Goal: Information Seeking & Learning: Learn about a topic

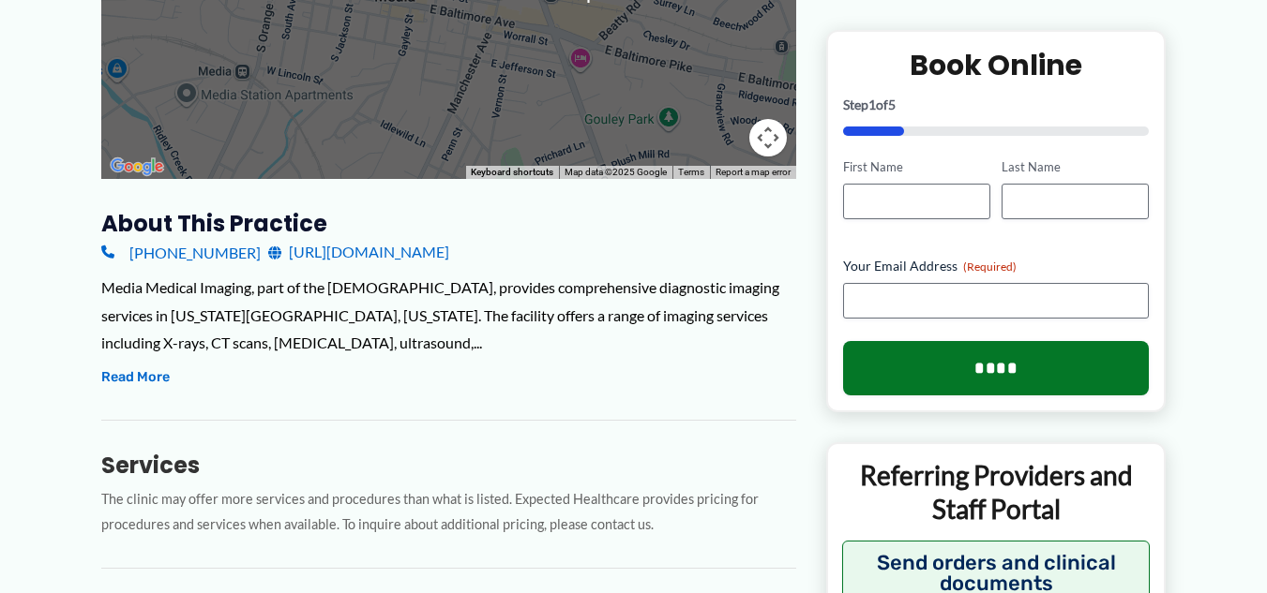
scroll to position [563, 0]
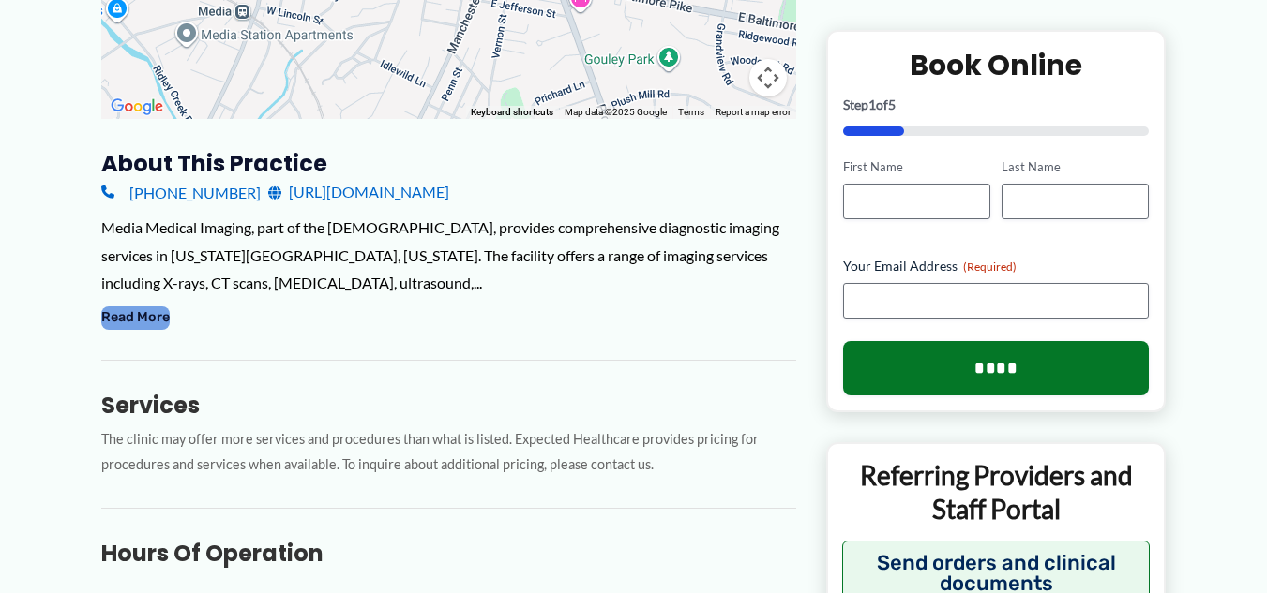
click at [158, 311] on button "Read More" at bounding box center [135, 318] width 68 height 23
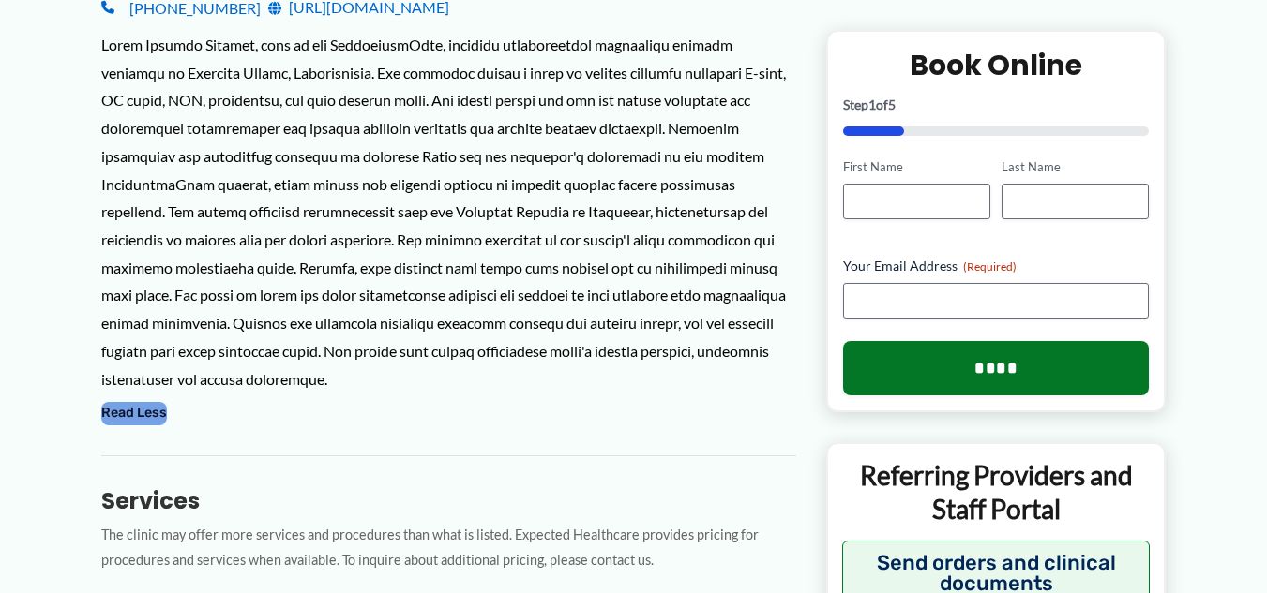
scroll to position [0, 0]
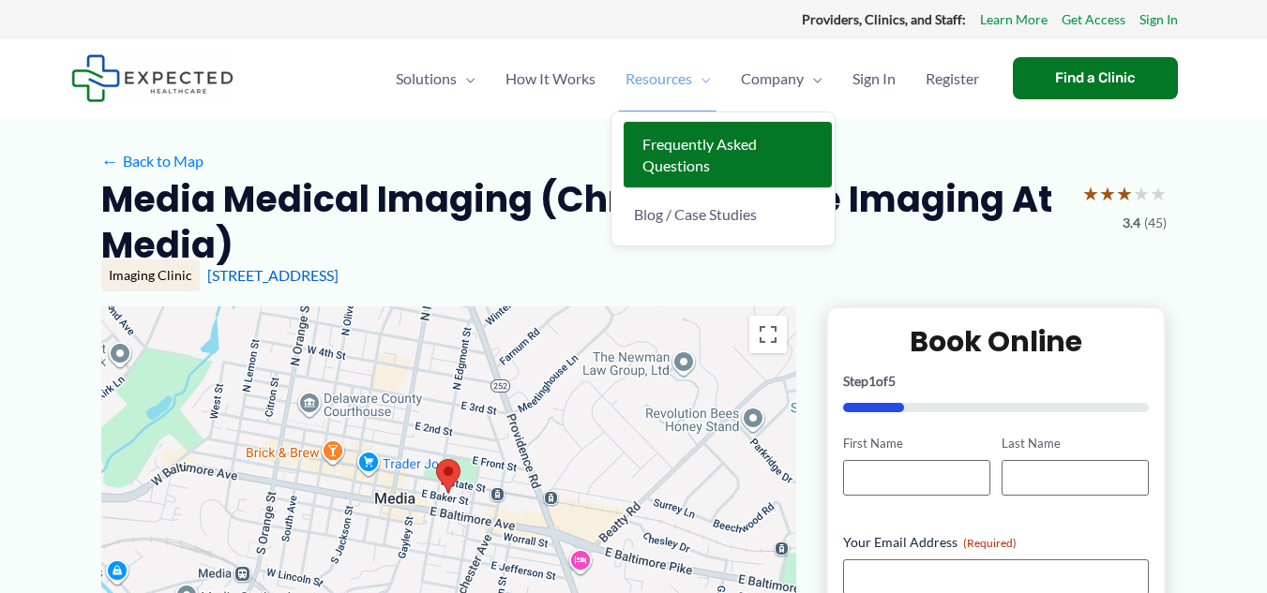
click at [683, 159] on span "Frequently Asked Questions" at bounding box center [699, 154] width 114 height 39
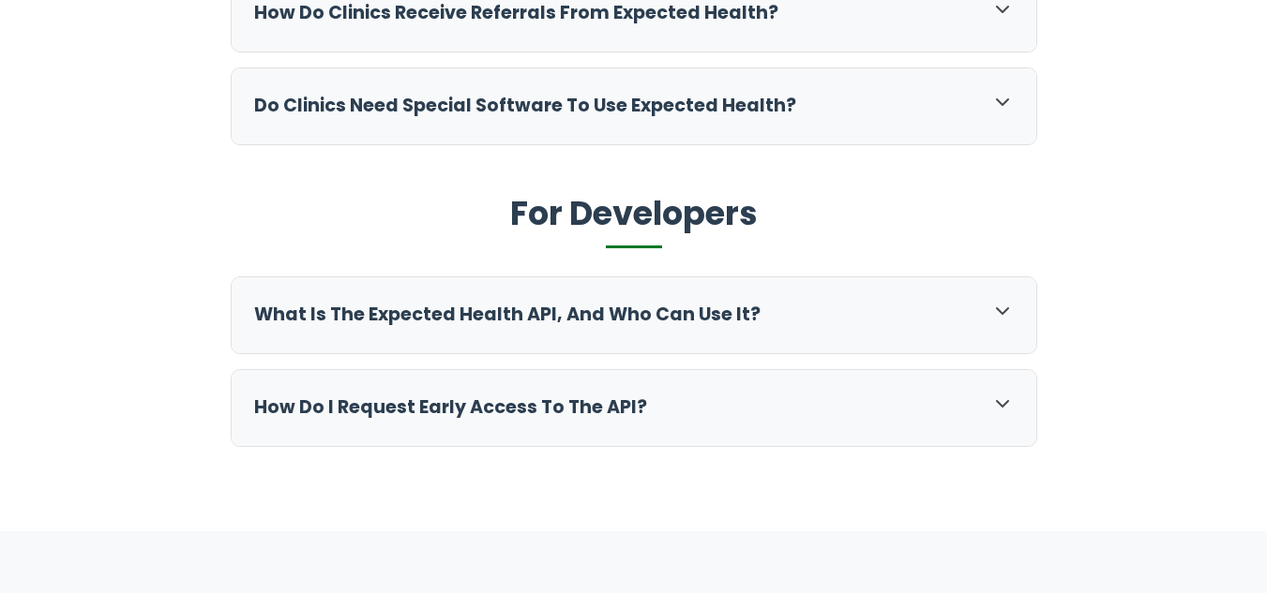
scroll to position [1875, 0]
